Goal: Task Accomplishment & Management: Manage account settings

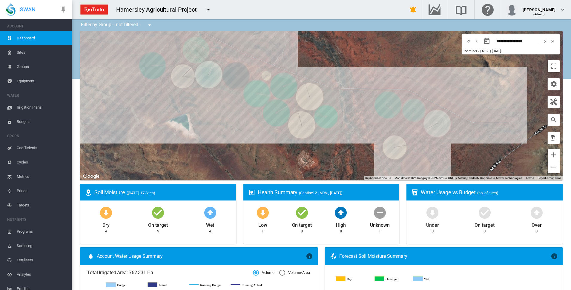
click at [38, 107] on span "Irrigation Plans" at bounding box center [42, 107] width 50 height 14
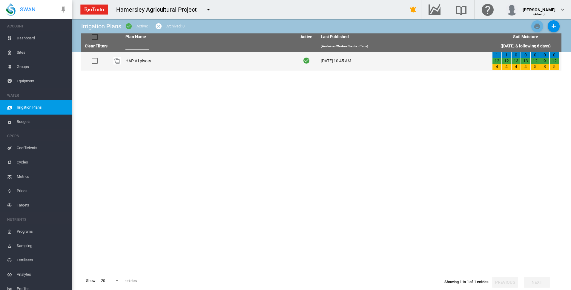
click at [137, 61] on td "HAP All pivots" at bounding box center [208, 61] width 171 height 18
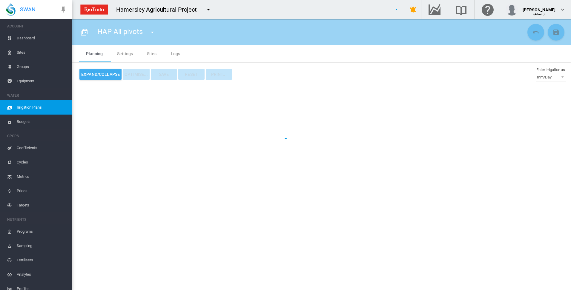
type input "**********"
type input "*"
type input "*****"
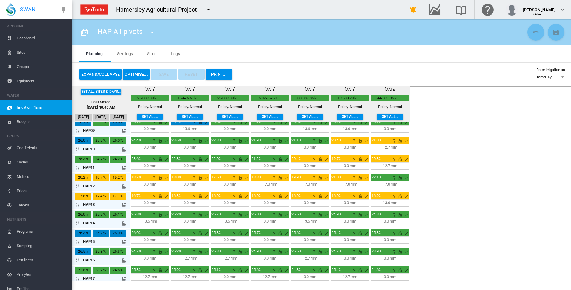
scroll to position [157, 0]
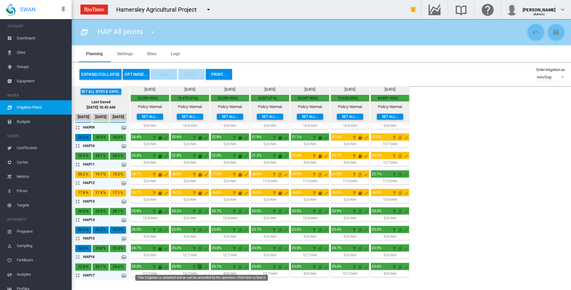
click at [200, 267] on md-icon "This irrigation is unlocked and so can be amended by the optimiser. Click here …" at bounding box center [200, 267] width 7 height 7
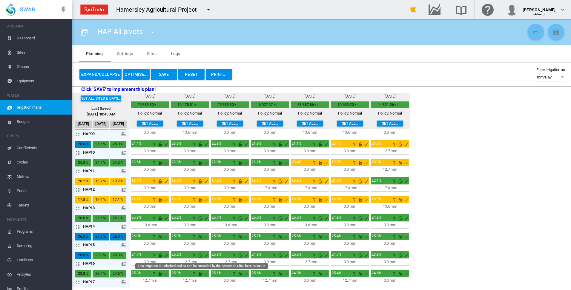
click at [199, 256] on md-icon "This irrigation is unlocked and so can be amended by the optimiser. Click here …" at bounding box center [200, 255] width 7 height 7
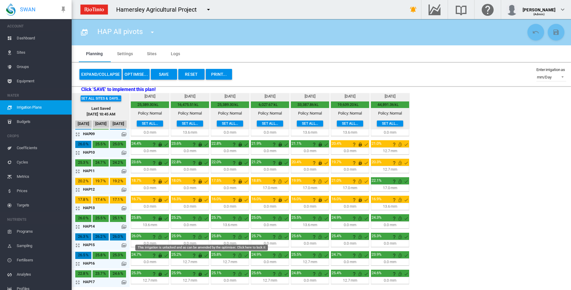
click at [200, 238] on md-icon "This irrigation is unlocked and so can be amended by the optimiser. Click here …" at bounding box center [200, 237] width 7 height 7
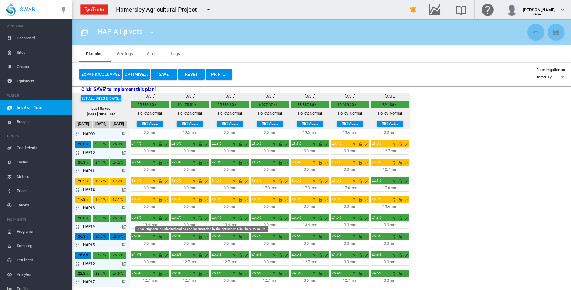
click at [201, 218] on md-icon "This irrigation is unlocked and so can be amended by the optimiser. Click here …" at bounding box center [200, 218] width 7 height 7
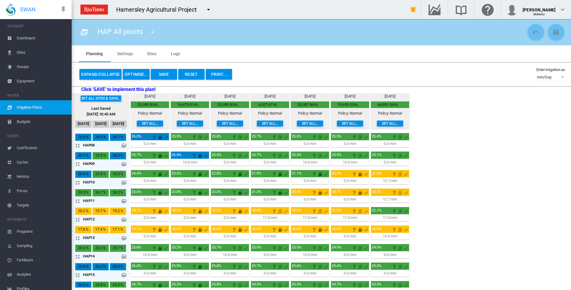
scroll to position [97, 0]
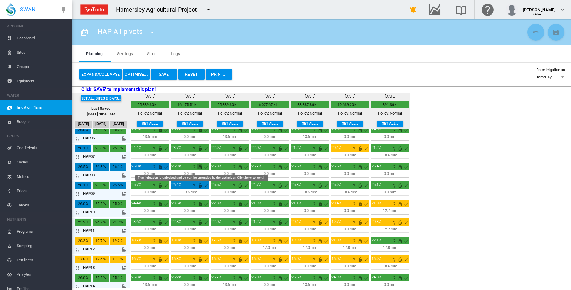
click at [199, 167] on md-icon "This irrigation is unlocked and so can be amended by the optimiser. Click here …" at bounding box center [200, 167] width 7 height 7
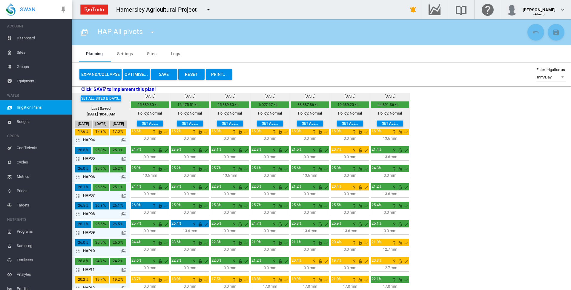
scroll to position [8, 0]
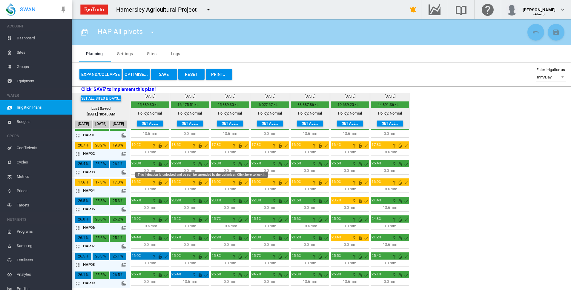
click at [200, 165] on md-icon "This irrigation is unlocked and so can be amended by the optimiser. Click here …" at bounding box center [200, 164] width 7 height 7
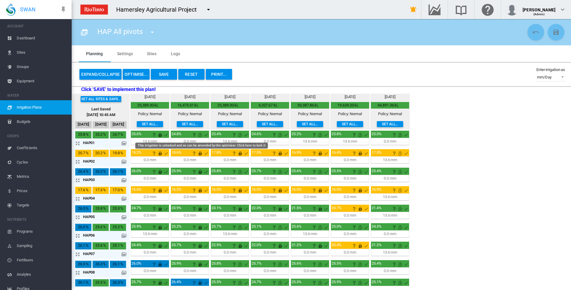
click at [200, 134] on md-icon "This irrigation is unlocked and so can be amended by the optimiser. Click here …" at bounding box center [200, 134] width 7 height 7
